Goal: Find specific page/section: Find specific page/section

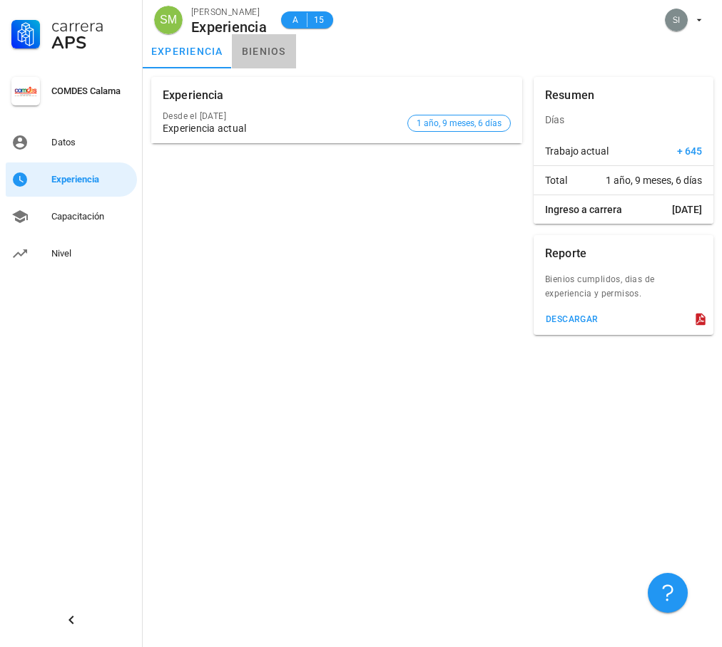
click at [256, 53] on link "bienios" at bounding box center [264, 51] width 64 height 34
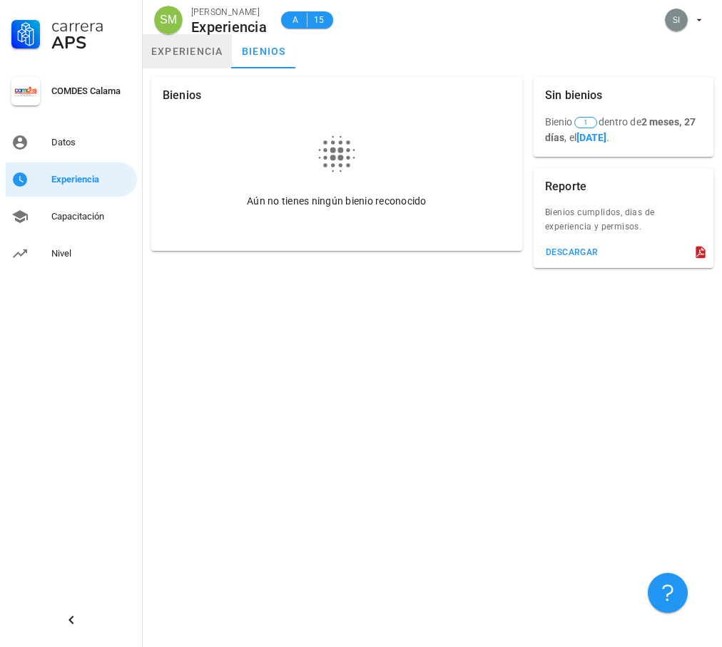
click at [193, 58] on link "experiencia" at bounding box center [187, 51] width 89 height 34
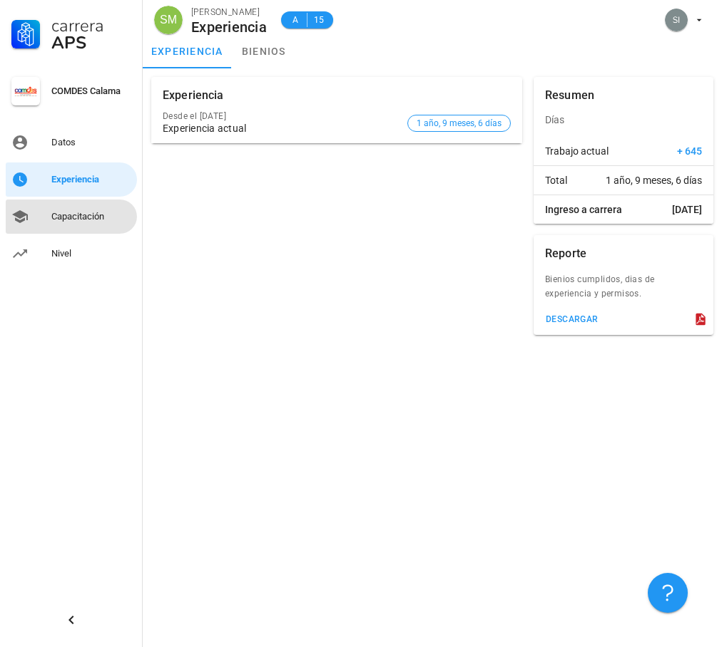
click at [89, 218] on div "Capacitación" at bounding box center [91, 216] width 80 height 11
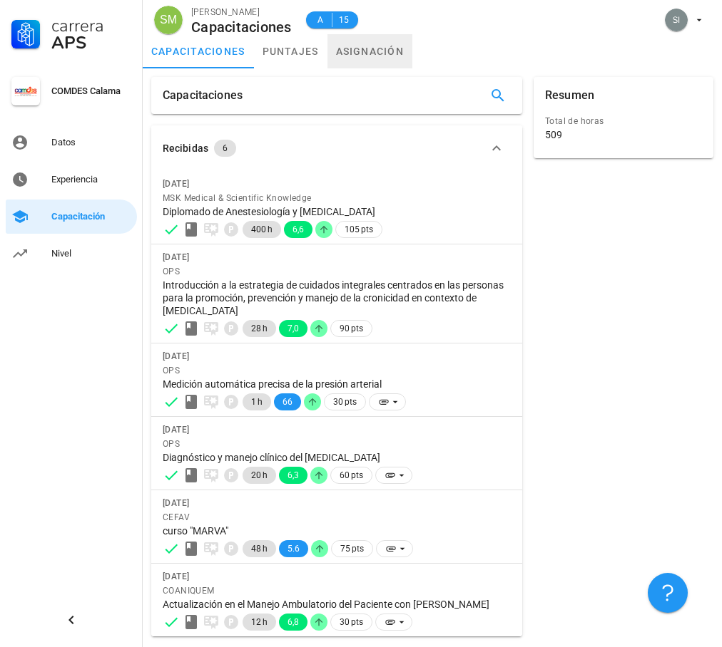
click at [370, 57] on link "asignación" at bounding box center [370, 51] width 86 height 34
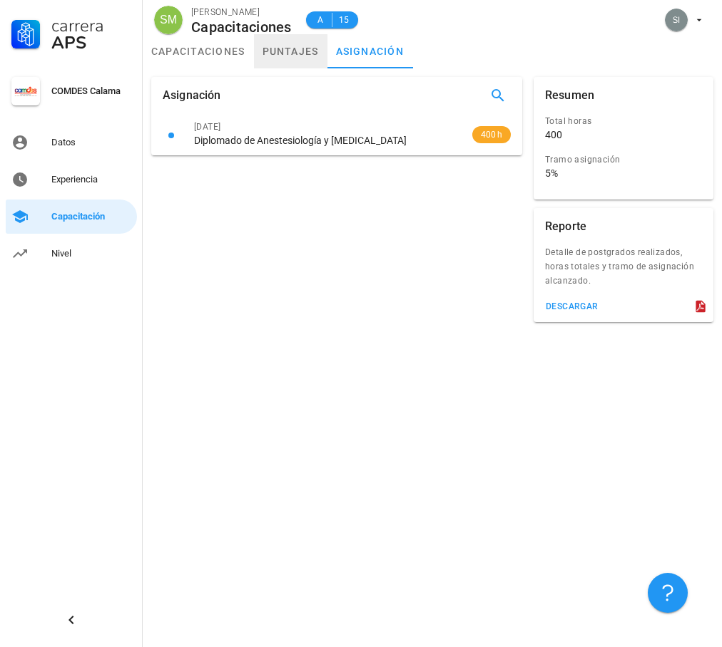
click at [289, 57] on link "puntajes" at bounding box center [290, 51] width 73 height 34
